Goal: Information Seeking & Learning: Learn about a topic

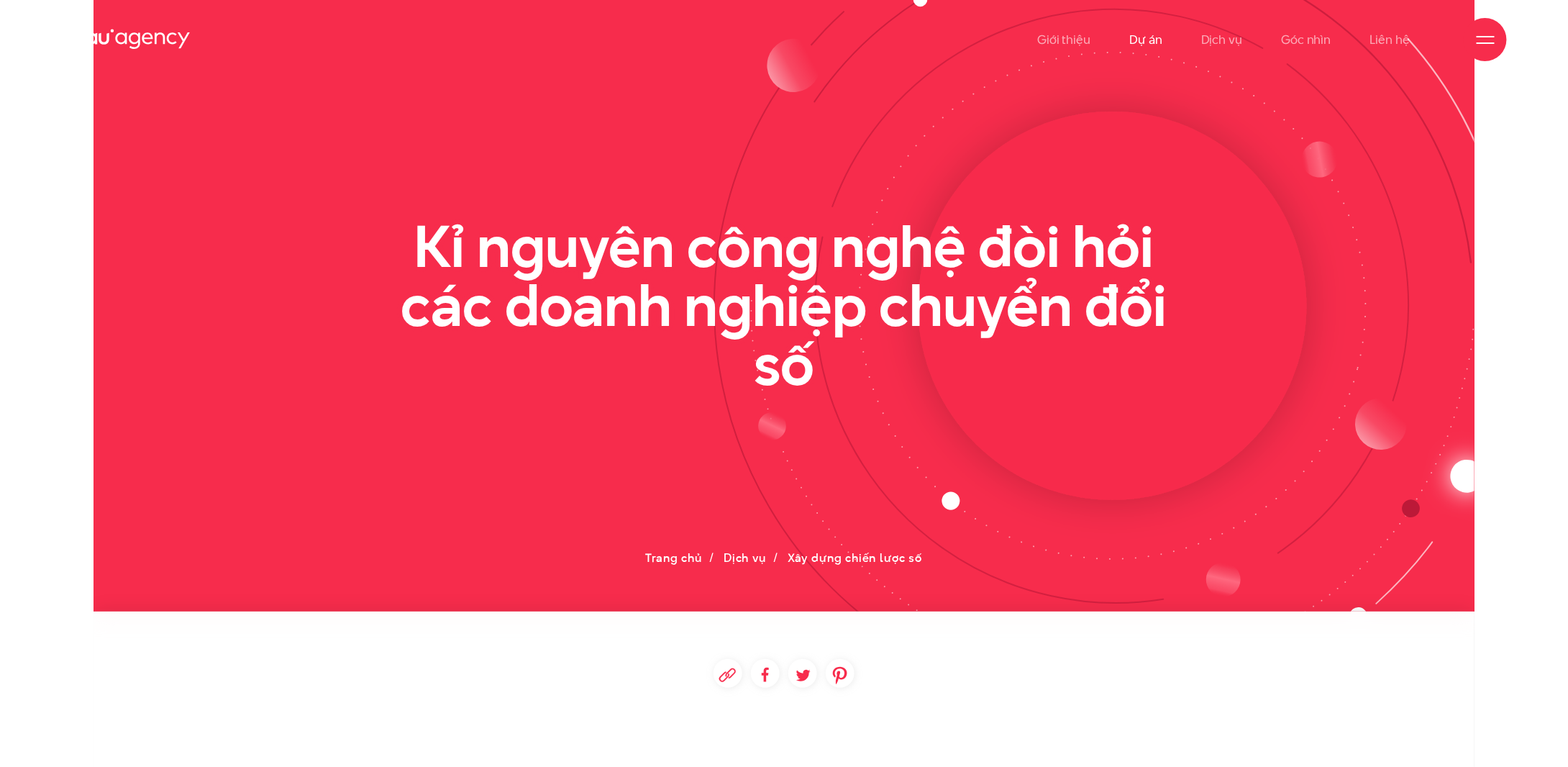
click at [1152, 38] on link "Dự án" at bounding box center [1146, 39] width 33 height 79
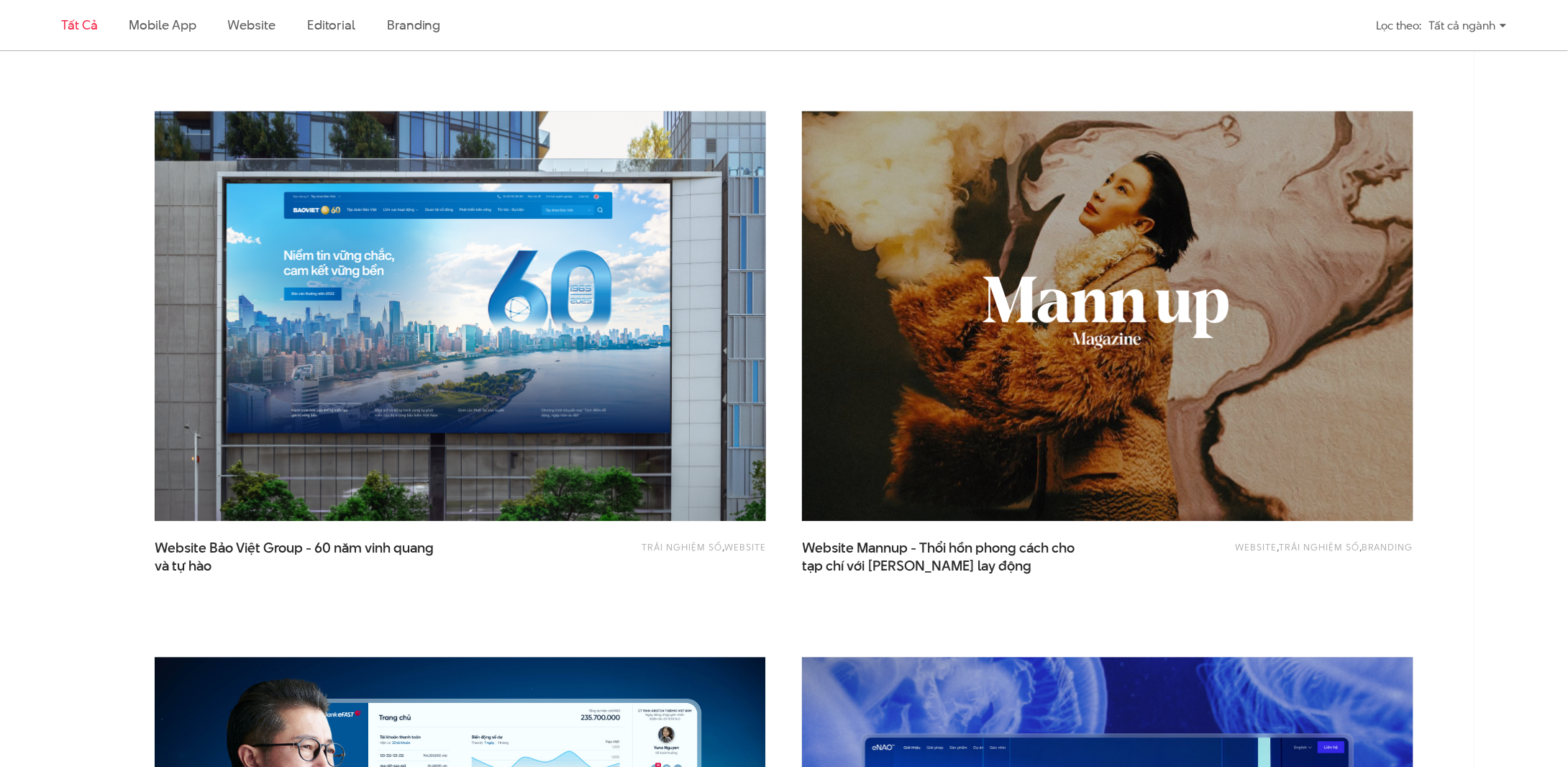
scroll to position [1678, 0]
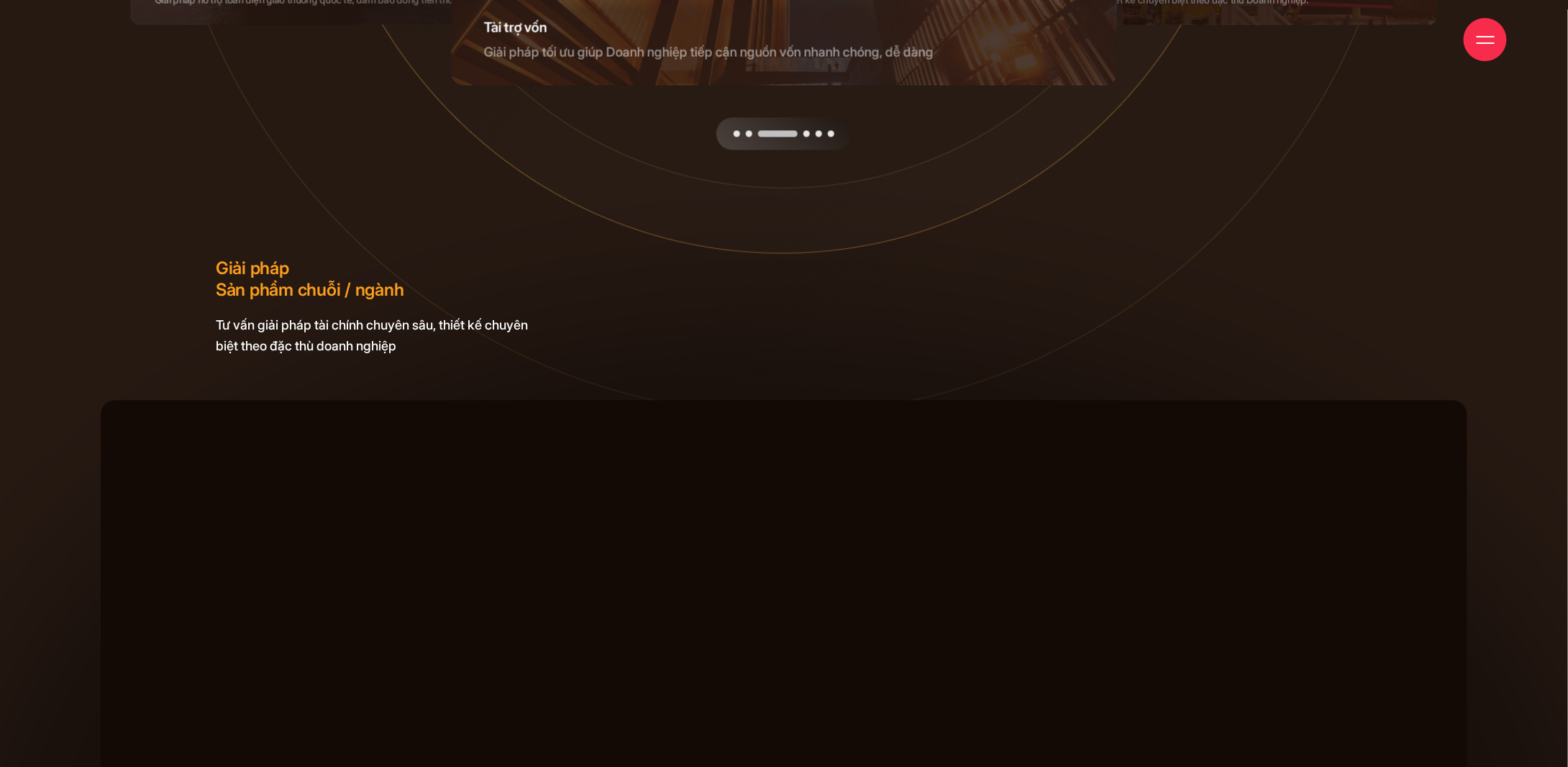
scroll to position [8034, 0]
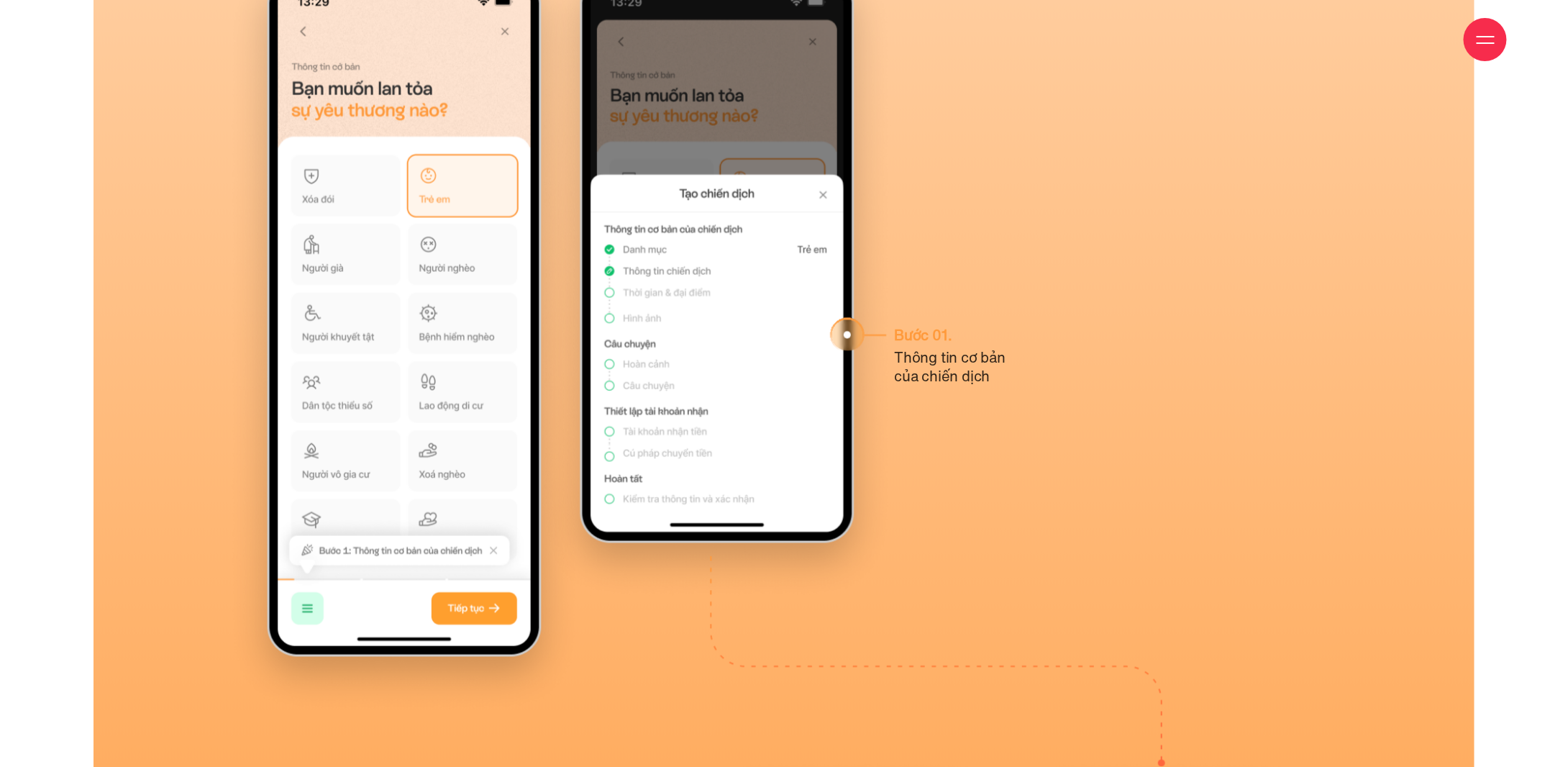
scroll to position [23186, 0]
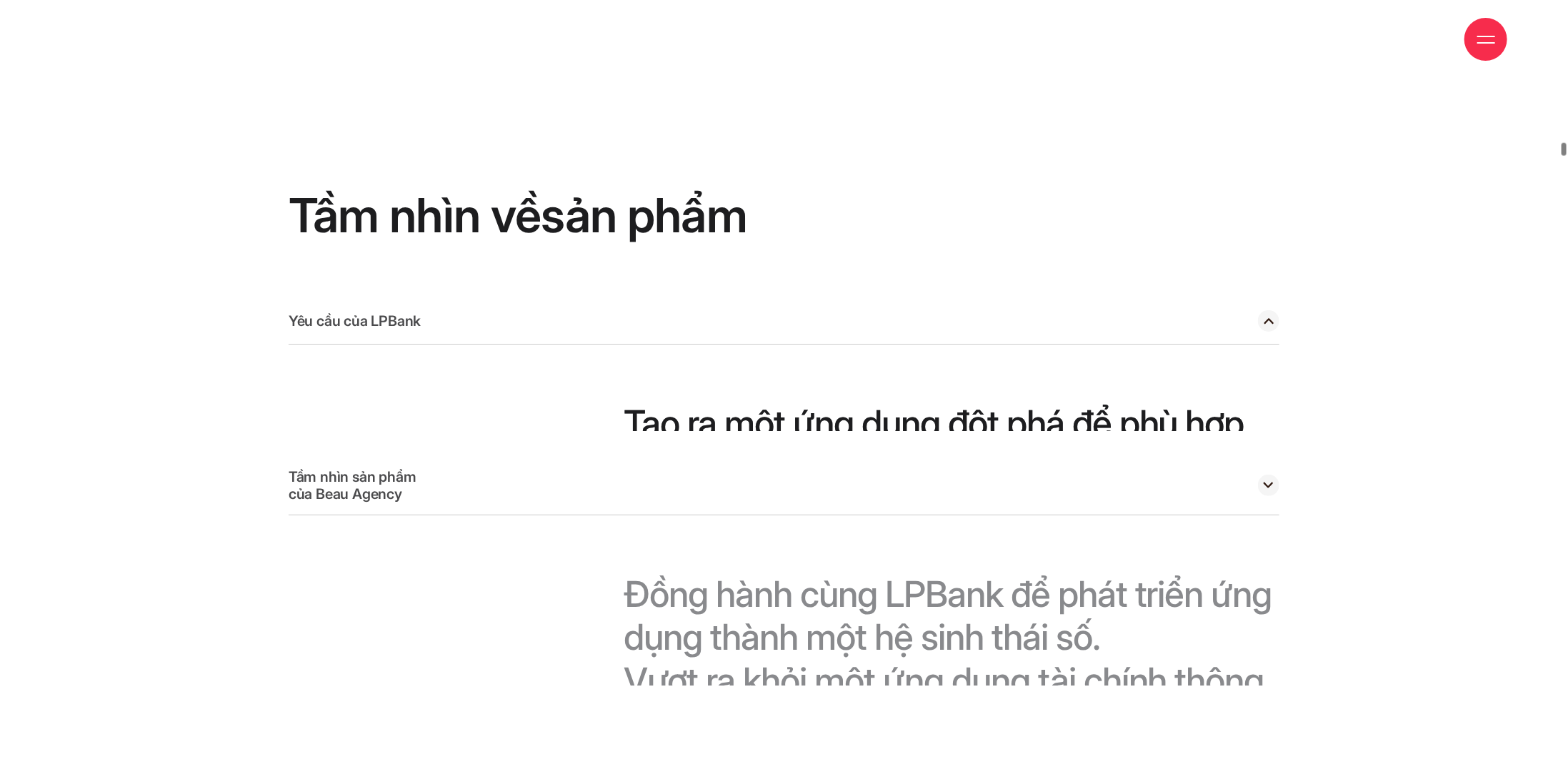
click at [995, 329] on div "Yêu cầu của LPBank Tạo ra một ứng dụng đột phá để phù hợp với định hướng phát t…" at bounding box center [784, 491] width 991 height 387
